Goal: Transaction & Acquisition: Purchase product/service

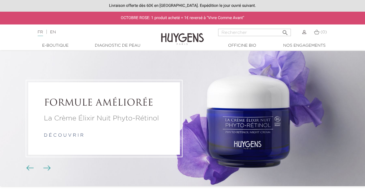
click at [252, 33] on input "Rechercher" at bounding box center [254, 32] width 73 height 7
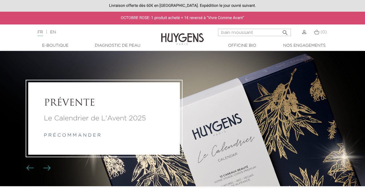
type input "bain moussant"
click at [280, 27] on button " Rechercher" at bounding box center [285, 31] width 10 height 8
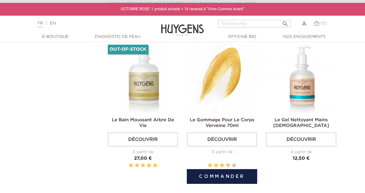
scroll to position [348, 0]
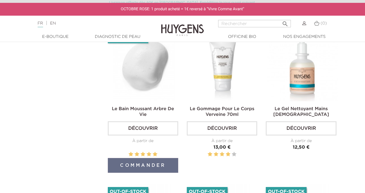
click at [150, 122] on link "Découvrir" at bounding box center [143, 128] width 70 height 14
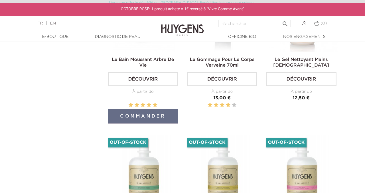
scroll to position [401, 0]
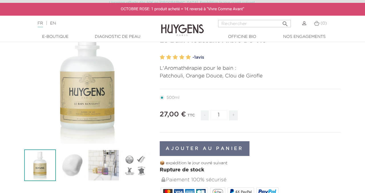
scroll to position [58, 0]
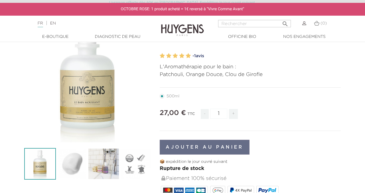
click at [234, 114] on span "+" at bounding box center [233, 114] width 9 height 10
type input "2"
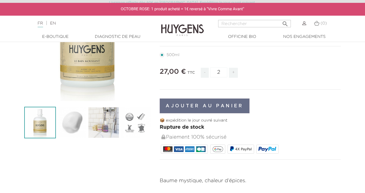
scroll to position [0, 0]
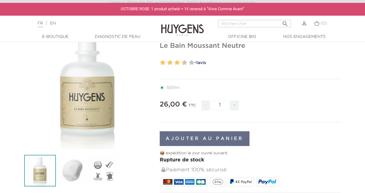
scroll to position [53, 0]
